Goal: Information Seeking & Learning: Learn about a topic

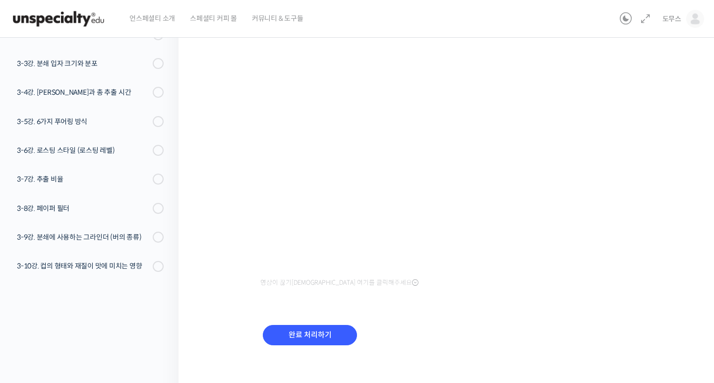
scroll to position [96, 0]
click at [335, 331] on input "완료 처리하기" at bounding box center [310, 334] width 94 height 20
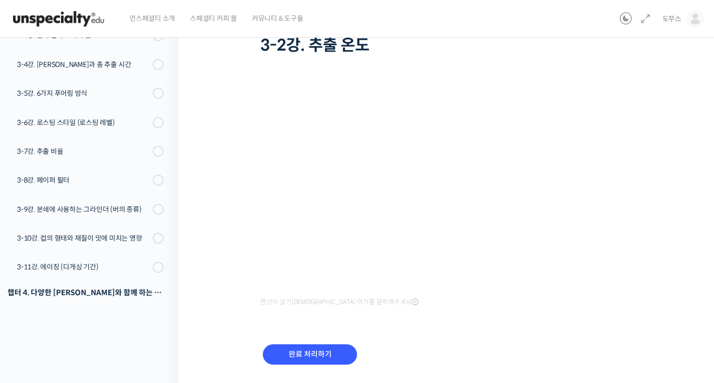
scroll to position [76, 0]
click at [325, 351] on input "완료 처리하기" at bounding box center [310, 353] width 94 height 20
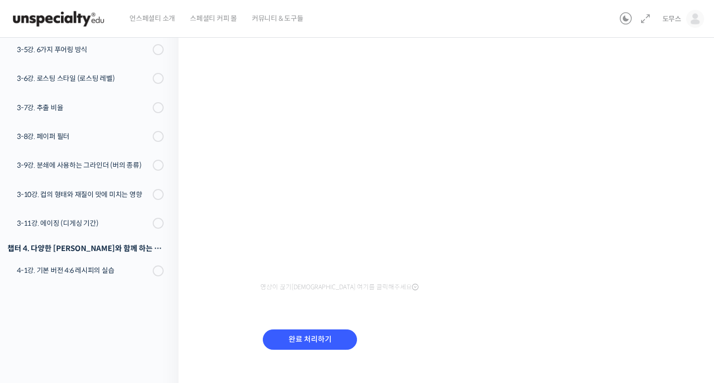
scroll to position [91, 0]
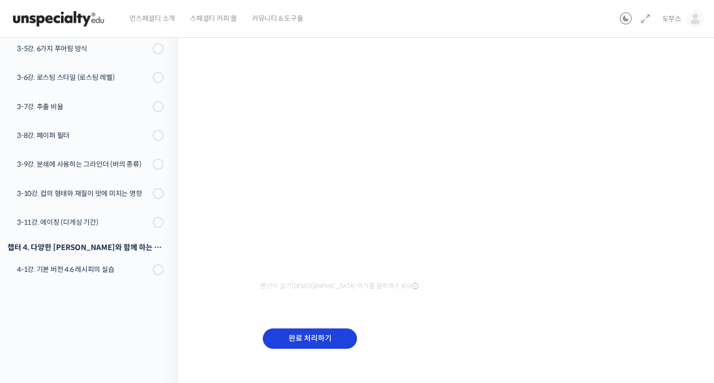
click at [324, 335] on input "완료 처리하기" at bounding box center [310, 338] width 94 height 20
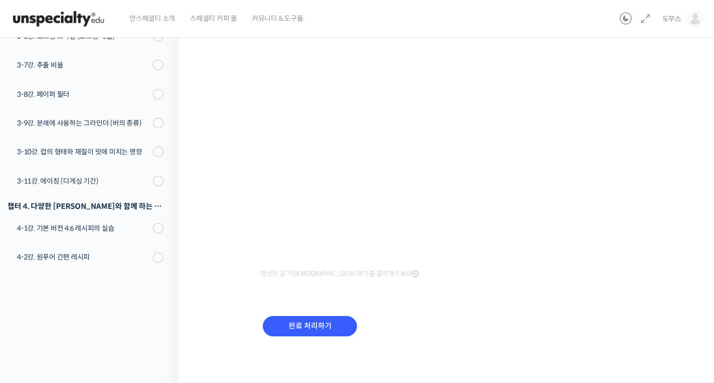
scroll to position [103, 0]
click at [297, 328] on input "완료 처리하기" at bounding box center [310, 326] width 94 height 20
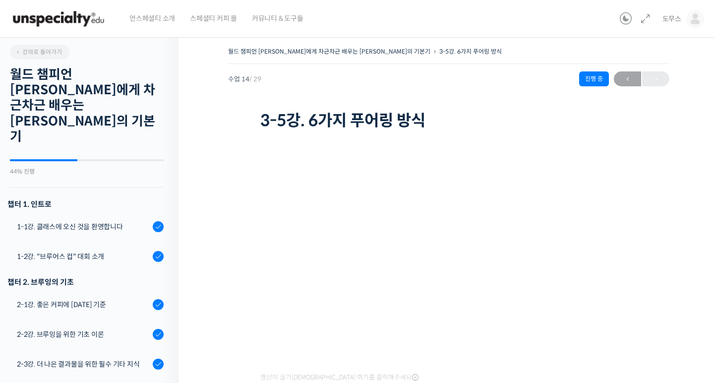
scroll to position [568, 0]
